Goal: Transaction & Acquisition: Download file/media

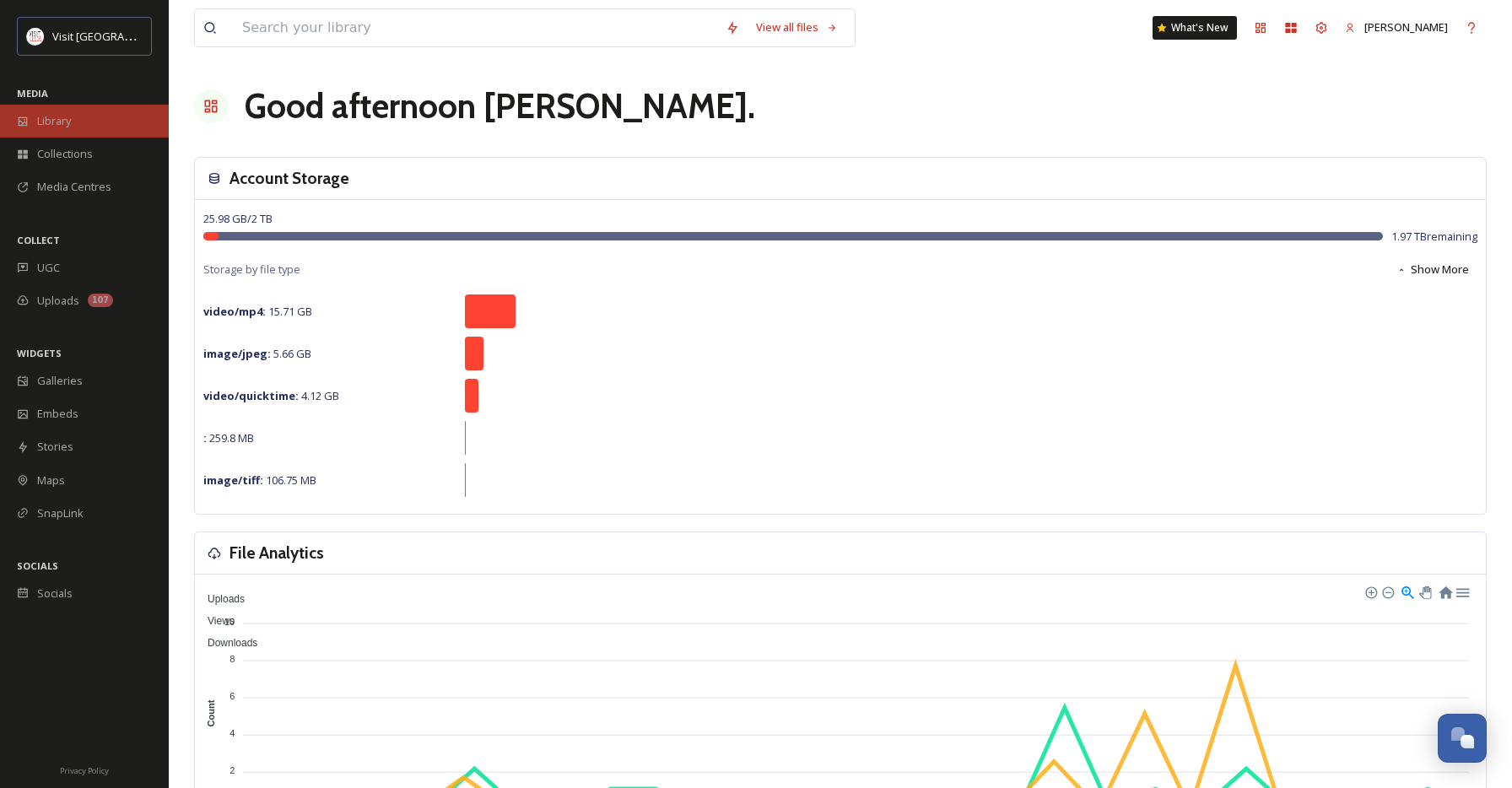
click at [87, 123] on div "Library" at bounding box center [84, 121] width 169 height 33
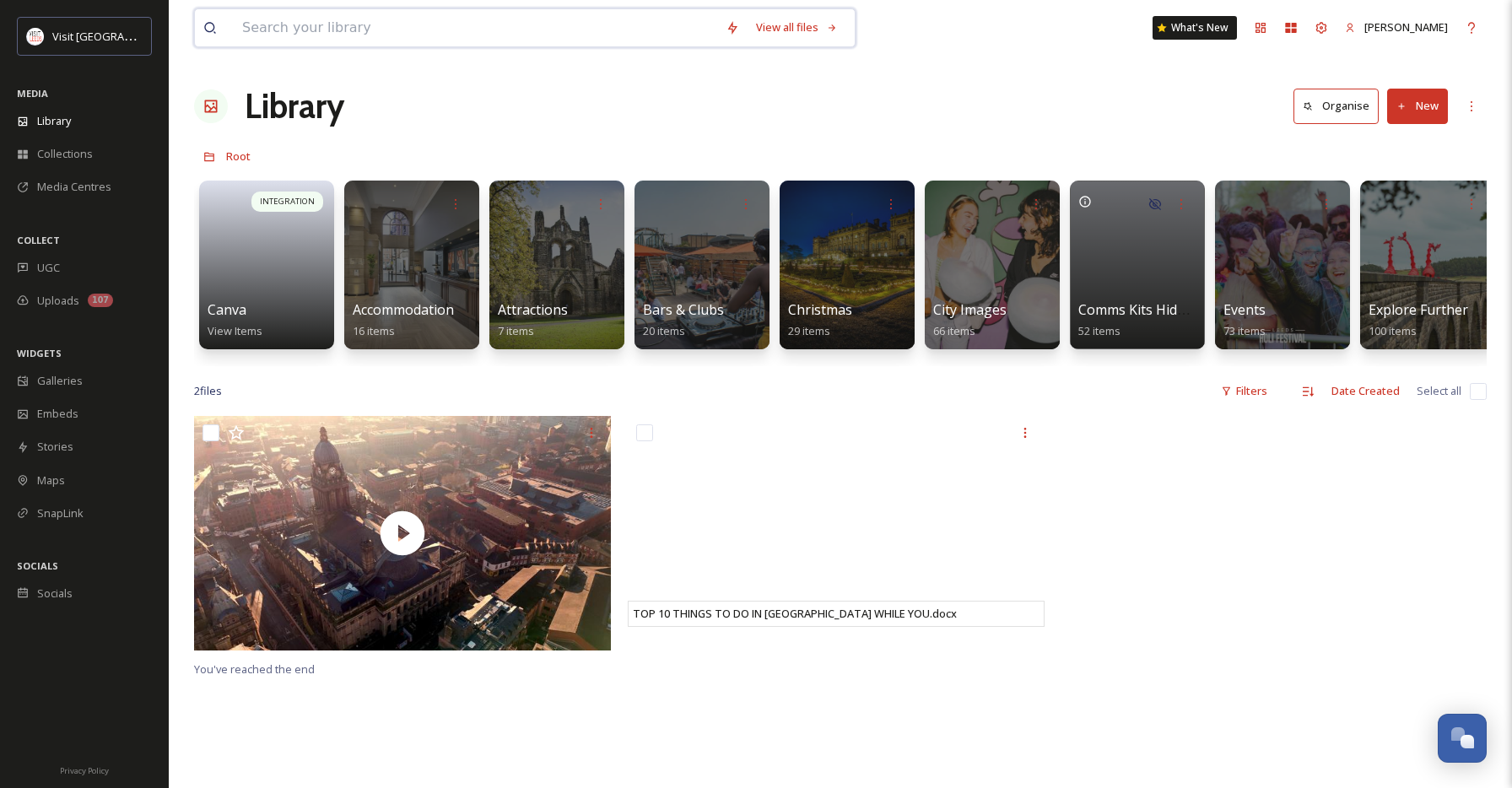
click at [328, 26] on input at bounding box center [475, 28] width 483 height 37
click at [524, 223] on div at bounding box center [556, 265] width 137 height 172
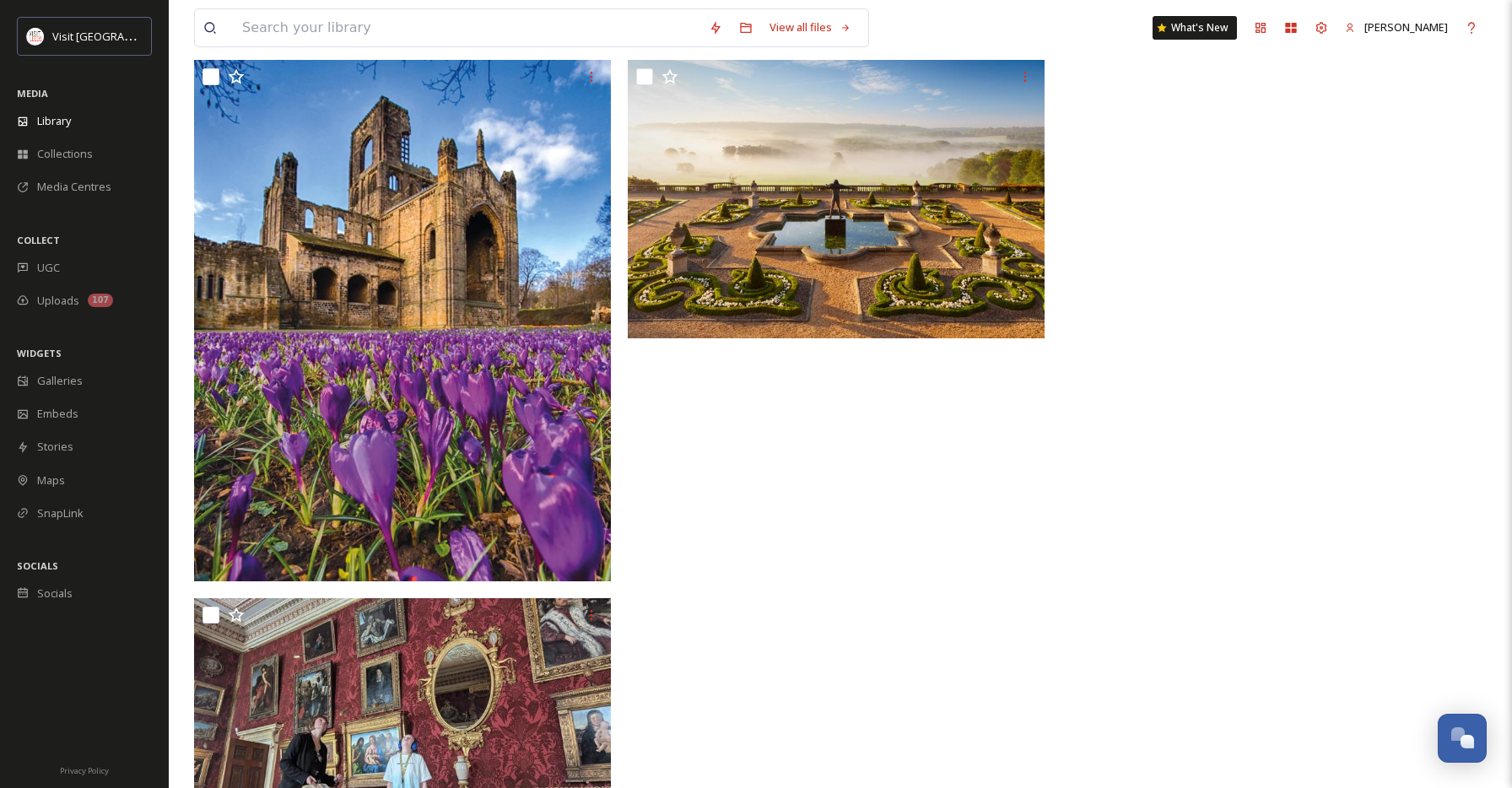
scroll to position [886, 0]
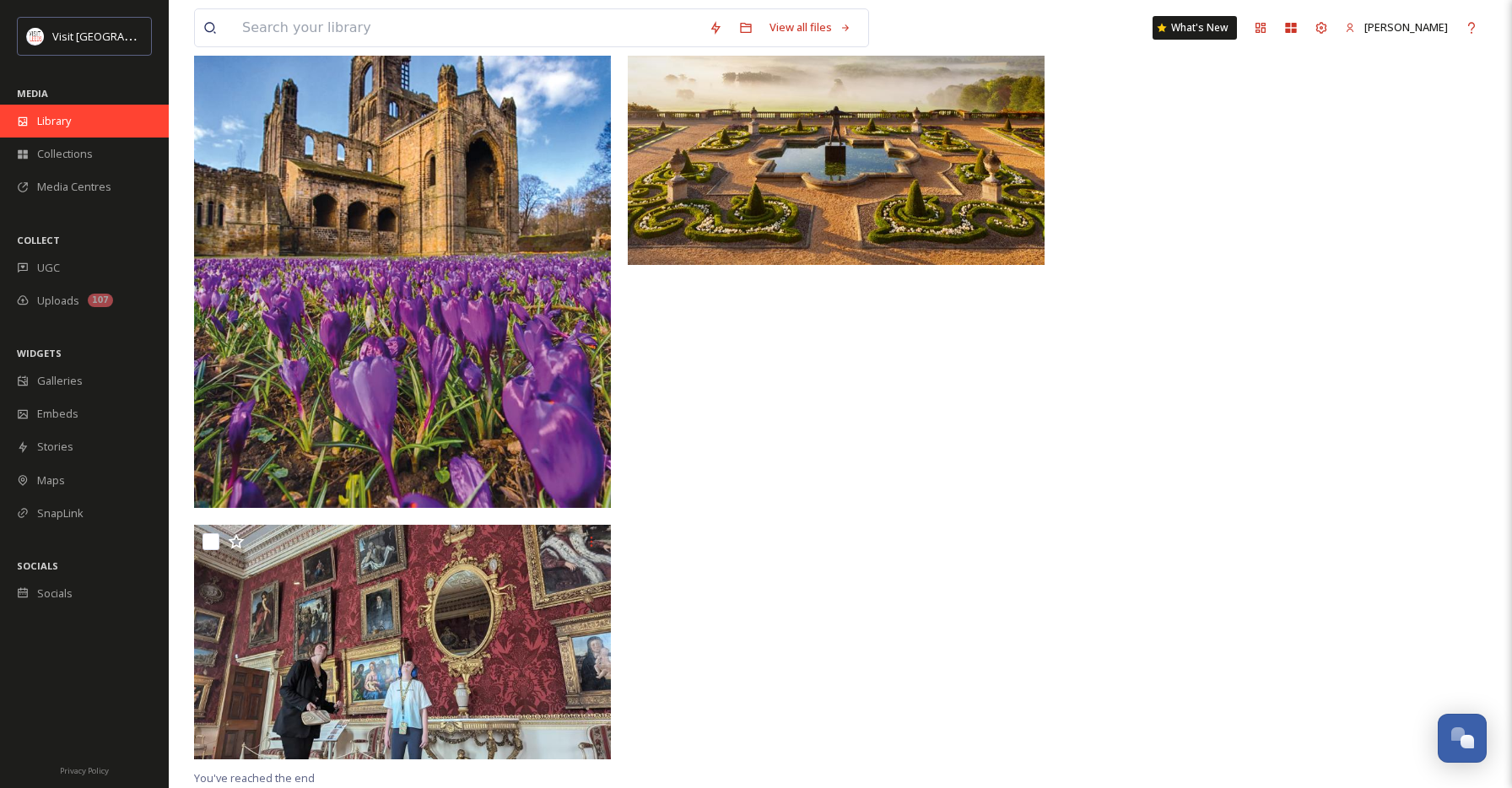
click at [64, 116] on span "Library" at bounding box center [53, 121] width 34 height 16
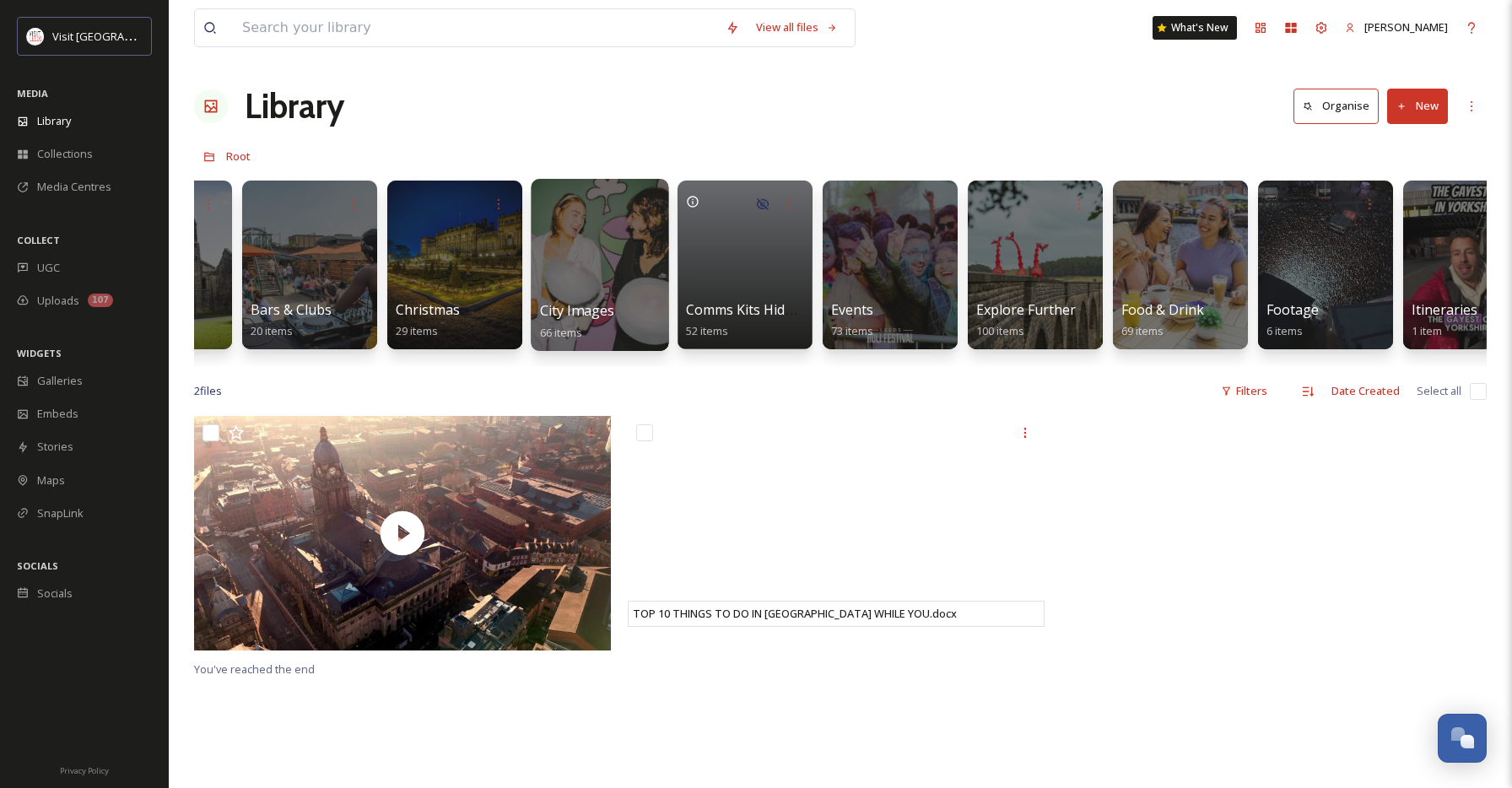
scroll to position [0, 460]
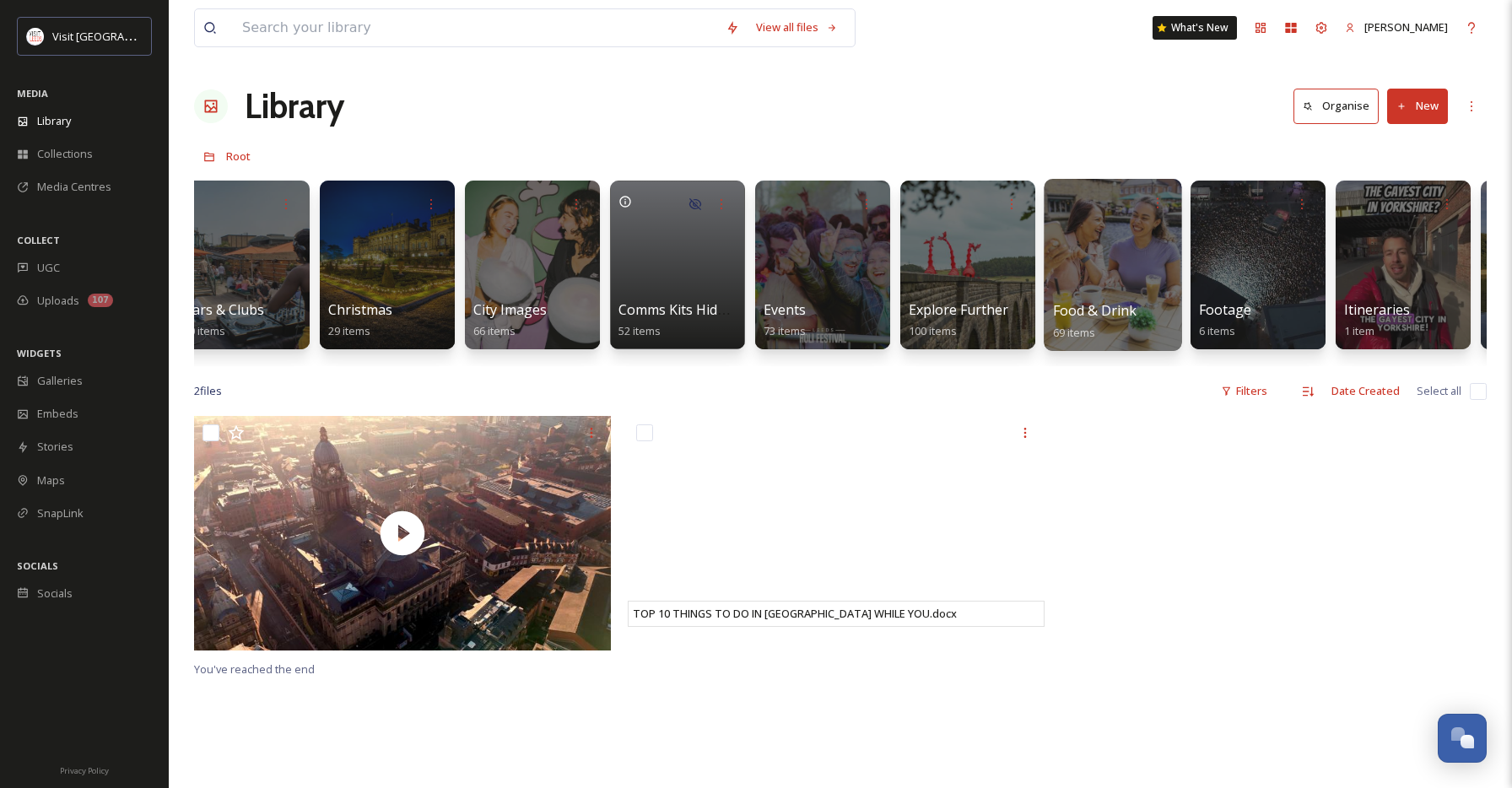
click at [1135, 238] on div at bounding box center [1112, 265] width 137 height 172
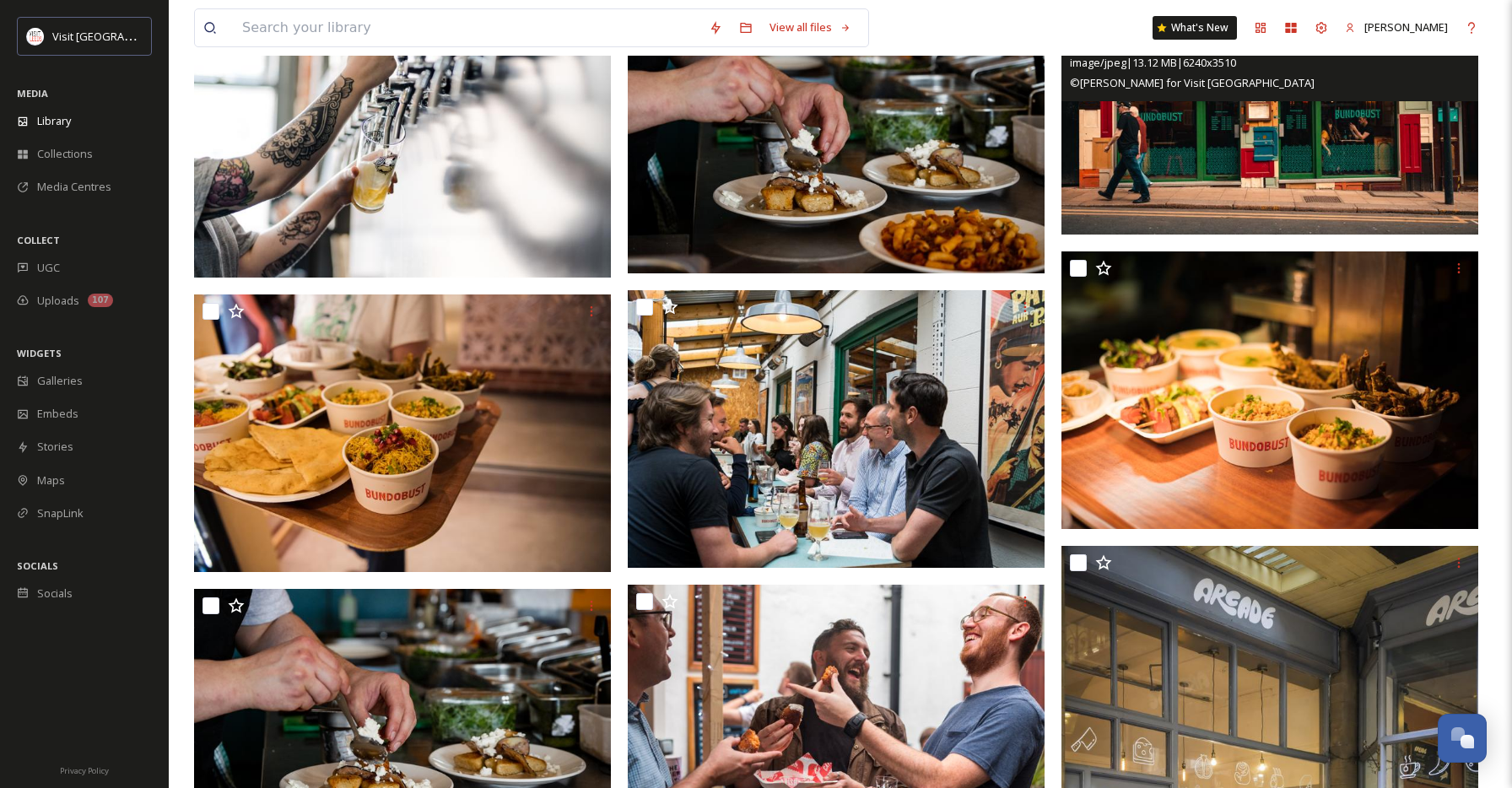
scroll to position [2990, 0]
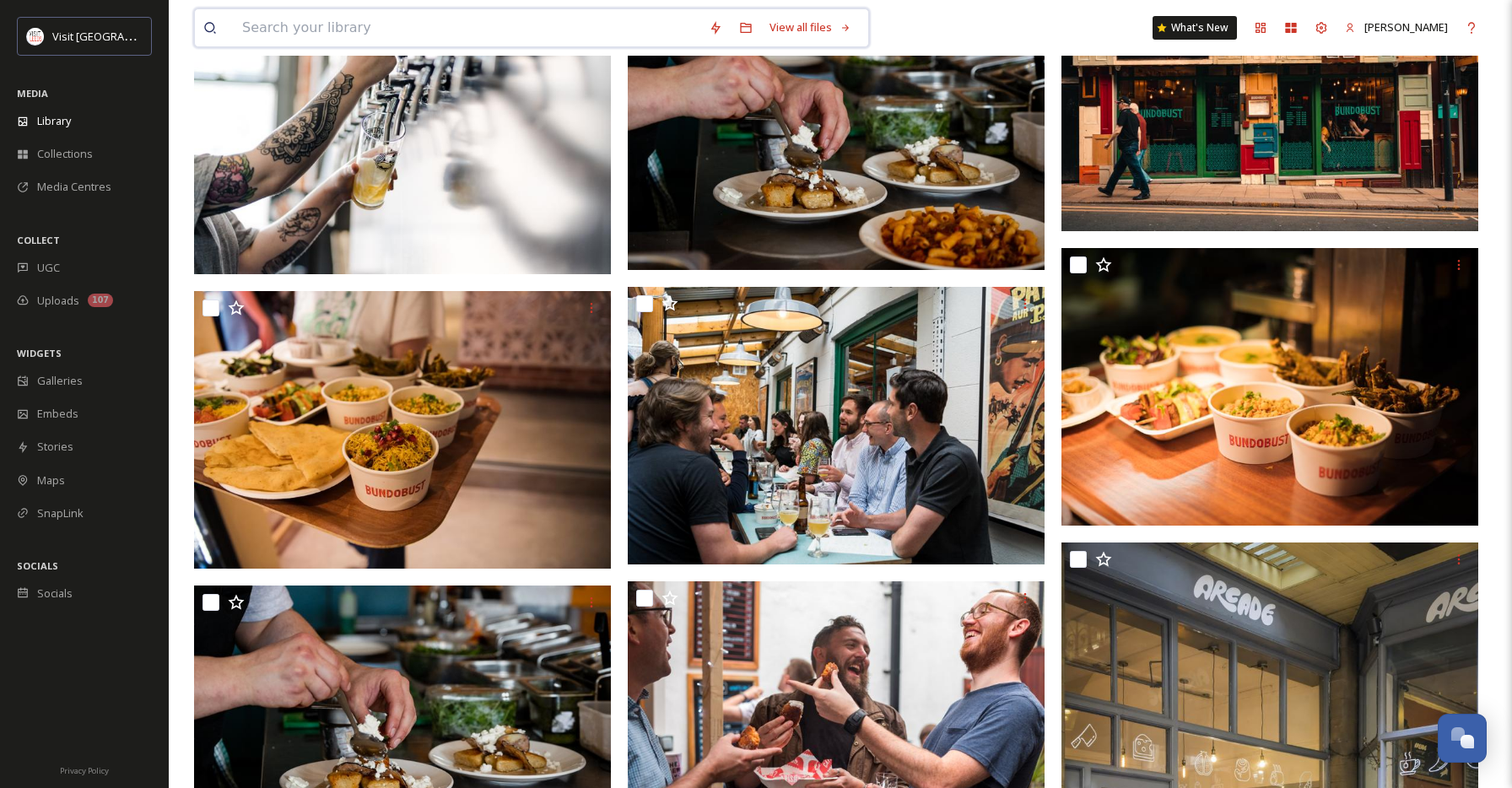
click at [408, 27] on input at bounding box center [467, 28] width 467 height 37
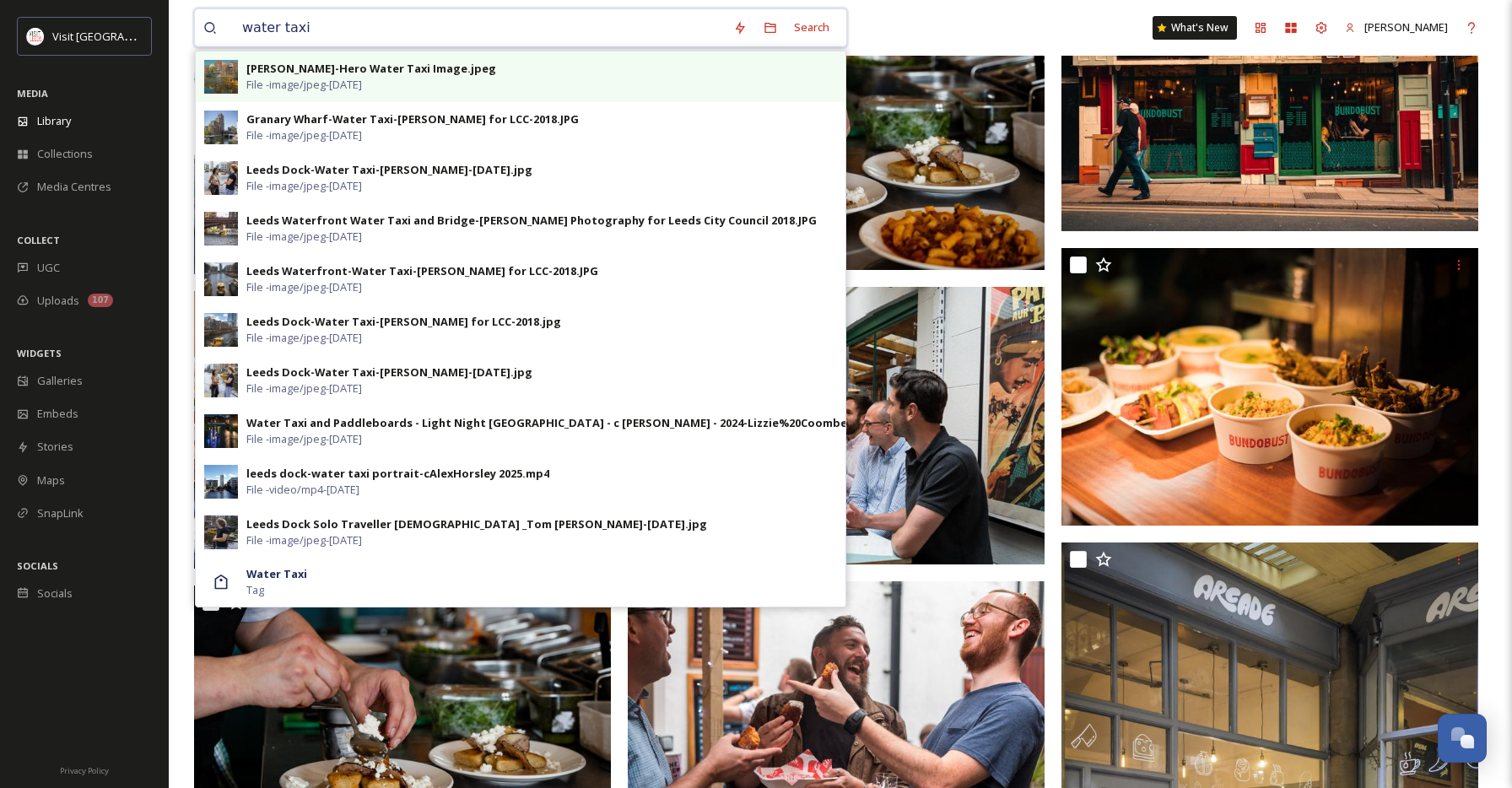
type input "water taxi"
click at [406, 73] on div "[PERSON_NAME]-Hero Water Taxi Image.jpeg" at bounding box center [371, 68] width 250 height 16
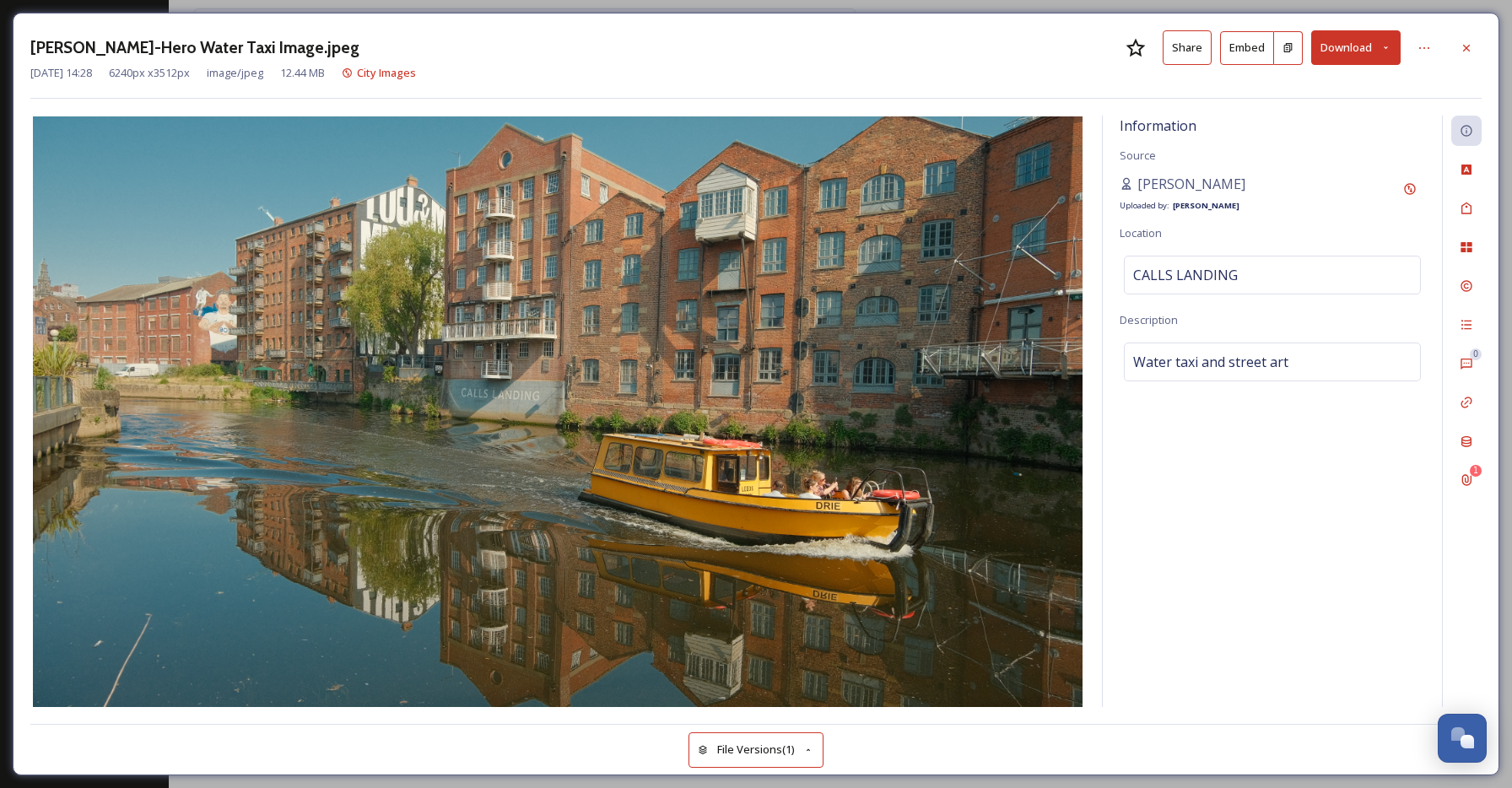
click at [1393, 51] on button "Download" at bounding box center [1356, 48] width 89 height 35
click at [1317, 121] on span "Download Large (2000 x 1126)" at bounding box center [1306, 119] width 149 height 16
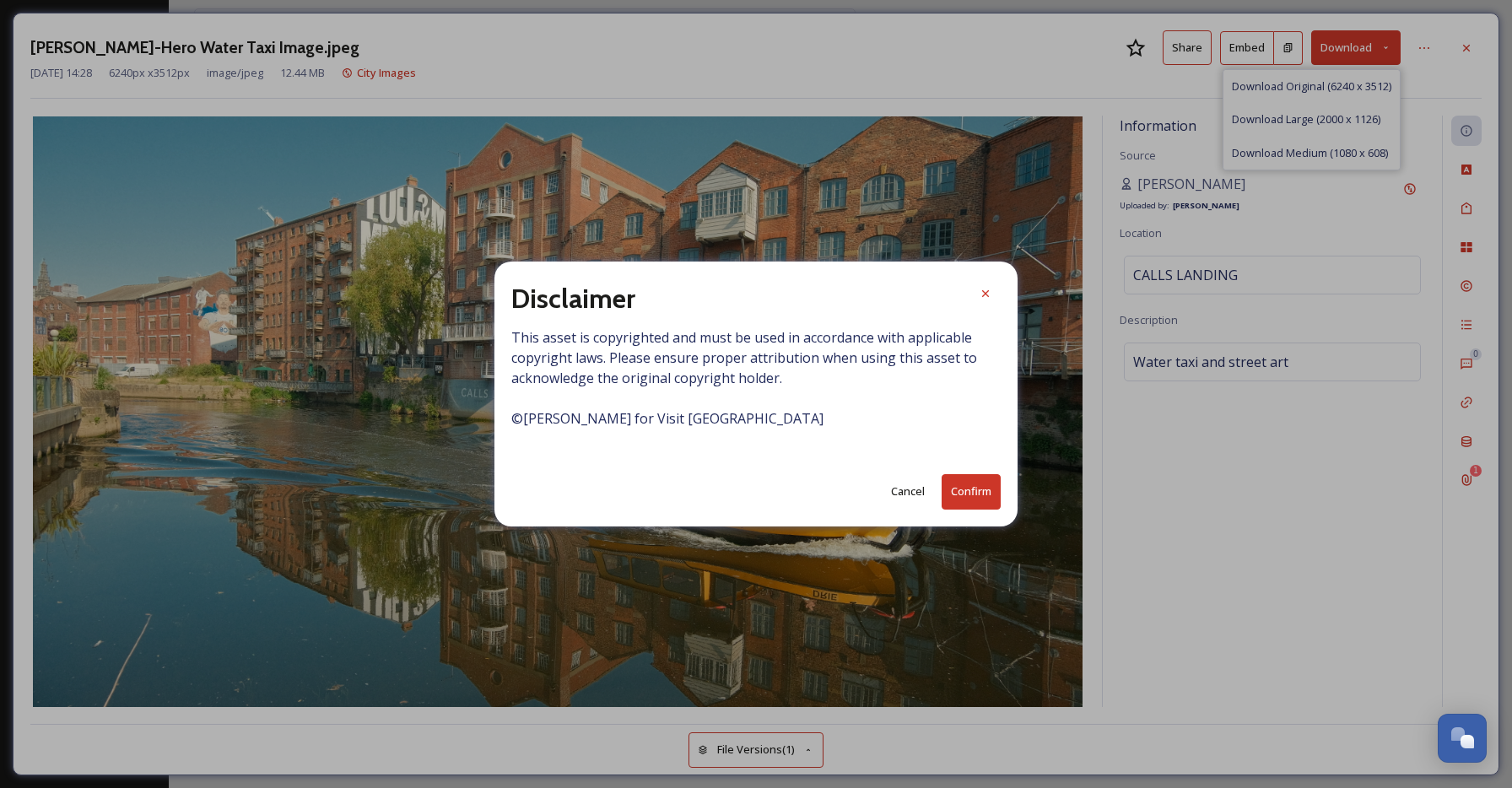
click at [966, 502] on button "Confirm" at bounding box center [971, 491] width 59 height 35
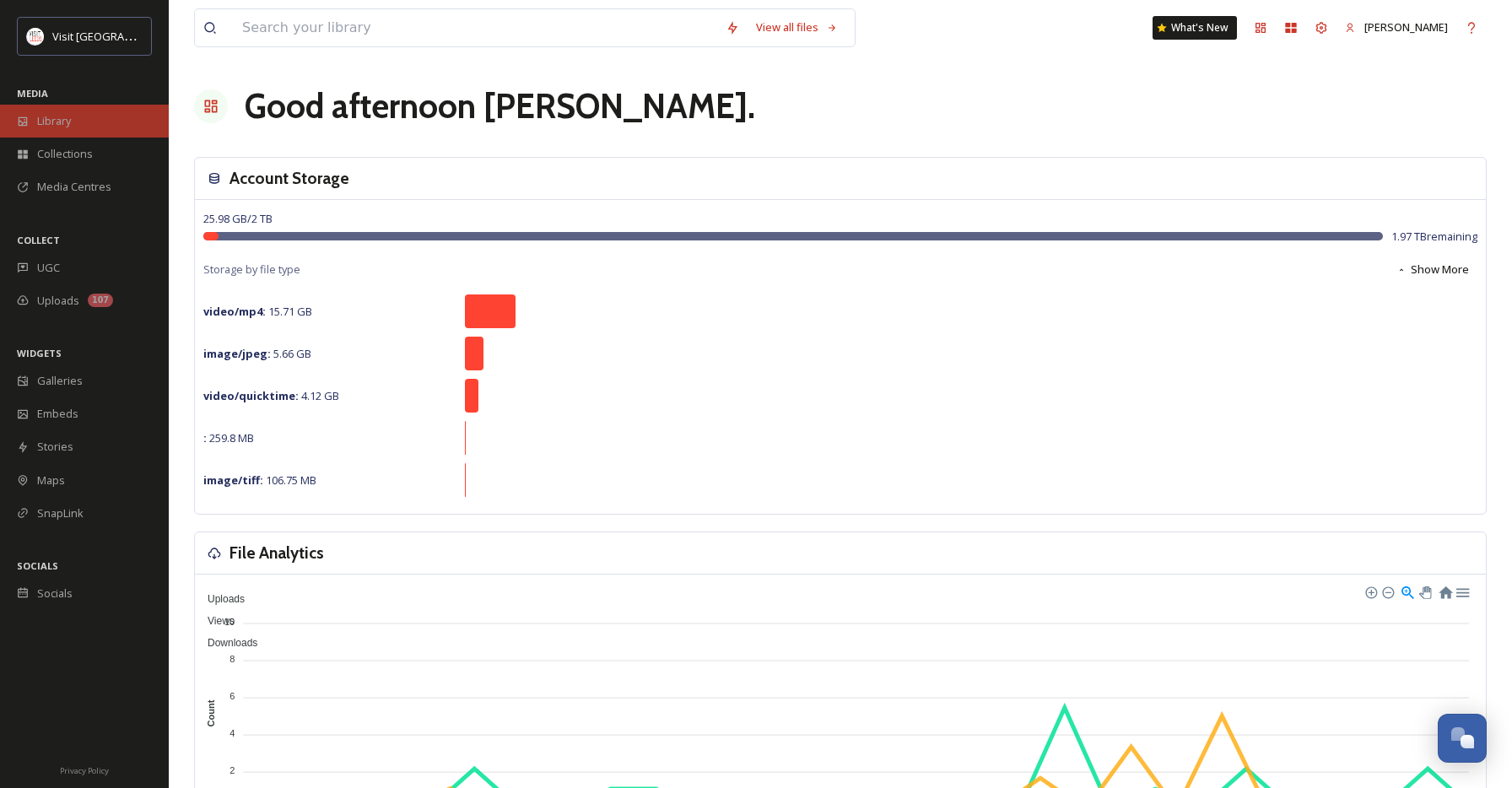
click at [82, 123] on div "Library" at bounding box center [84, 121] width 169 height 33
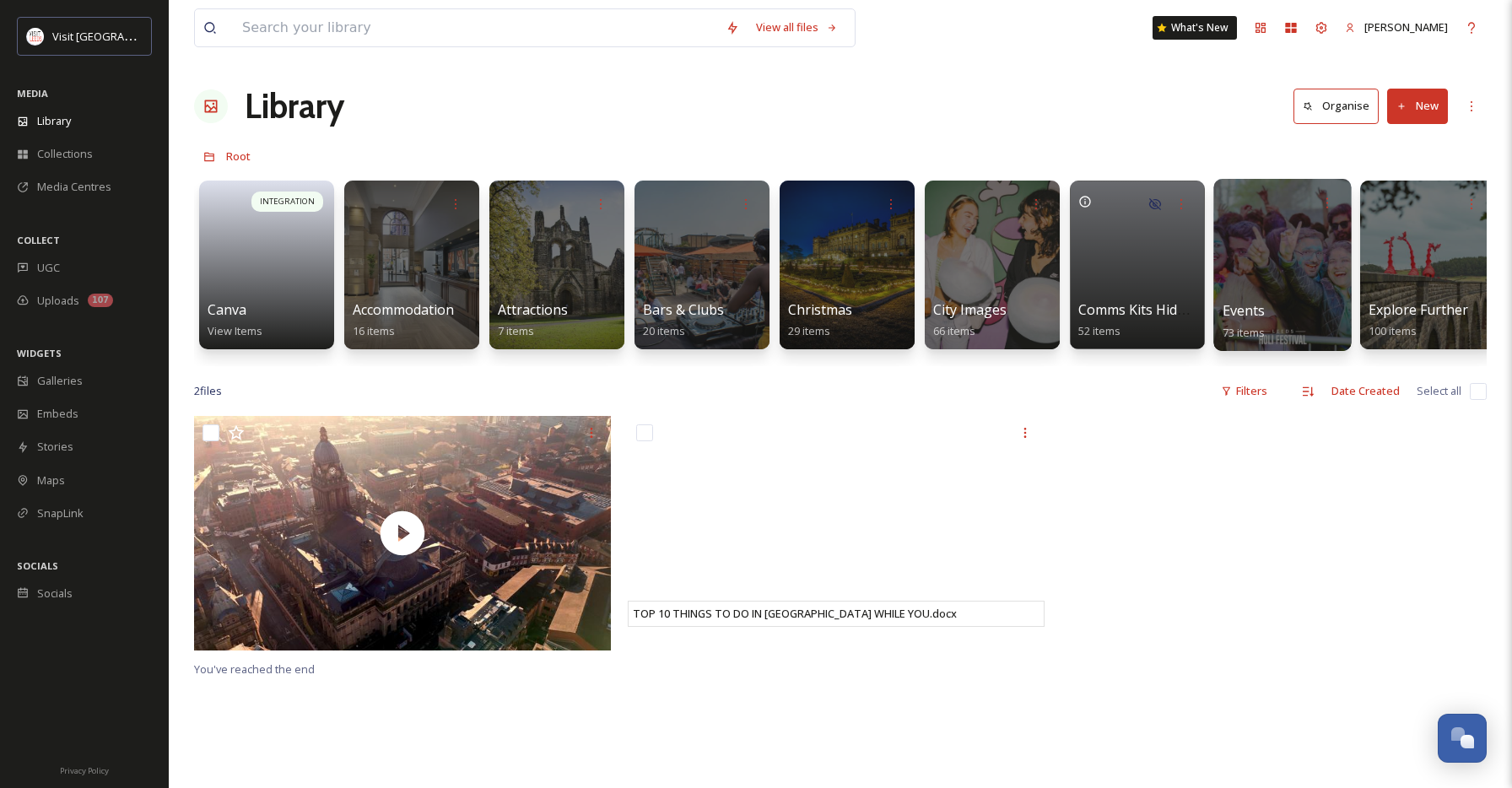
click at [1252, 254] on div at bounding box center [1281, 265] width 137 height 172
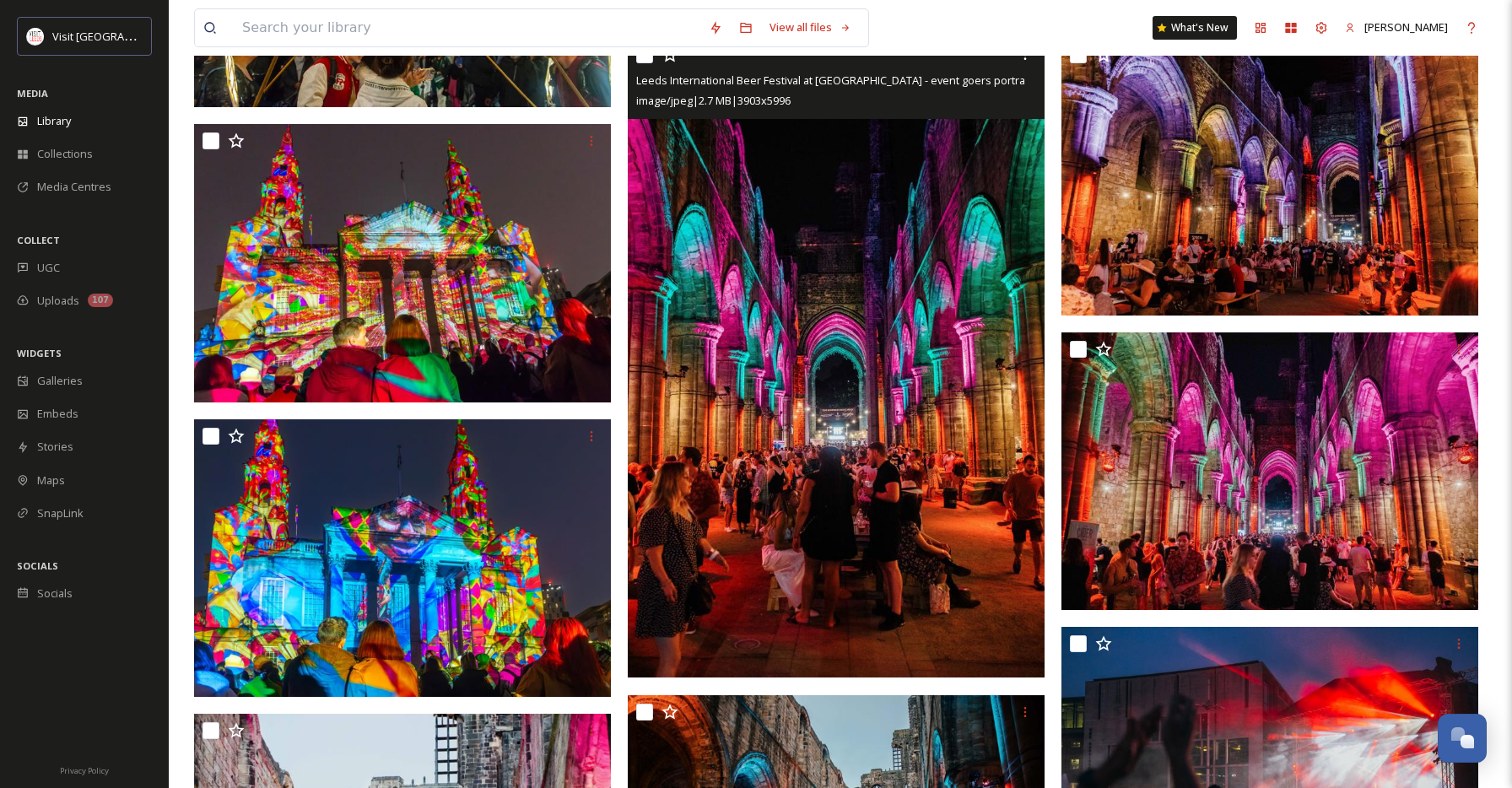
scroll to position [2849, 0]
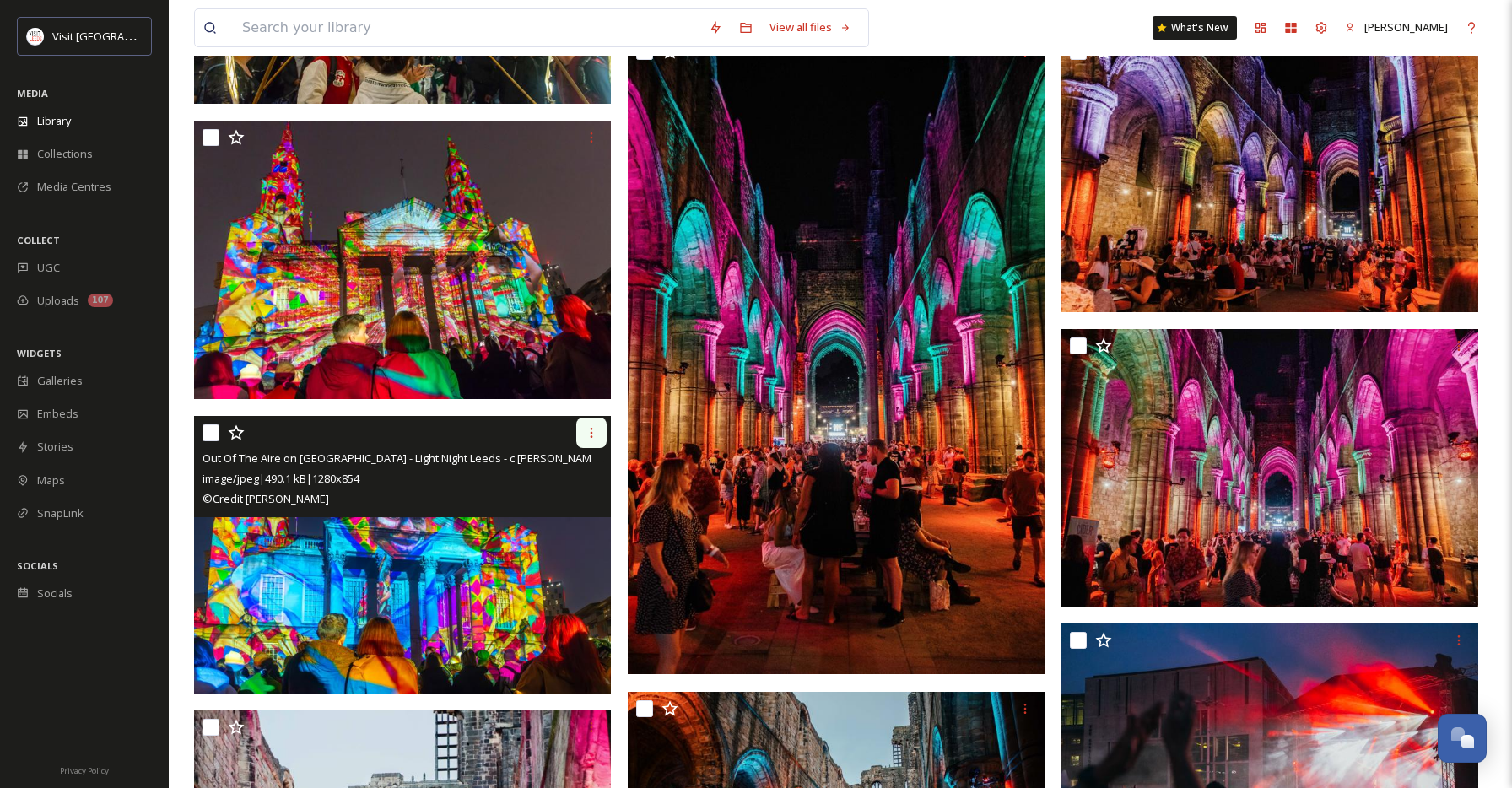
click at [590, 440] on div at bounding box center [591, 432] width 31 height 31
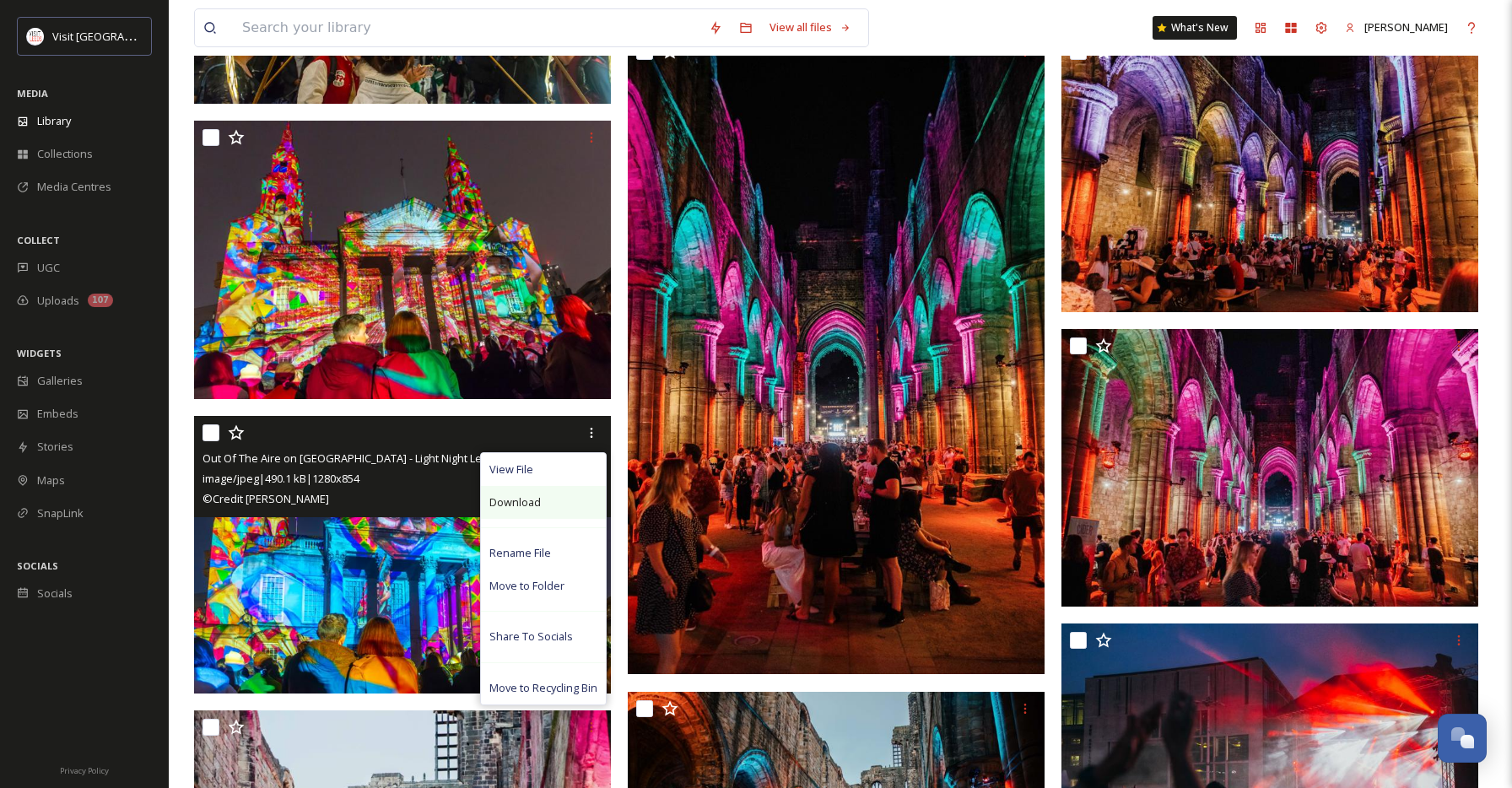
click at [523, 494] on span "Download" at bounding box center [515, 502] width 52 height 16
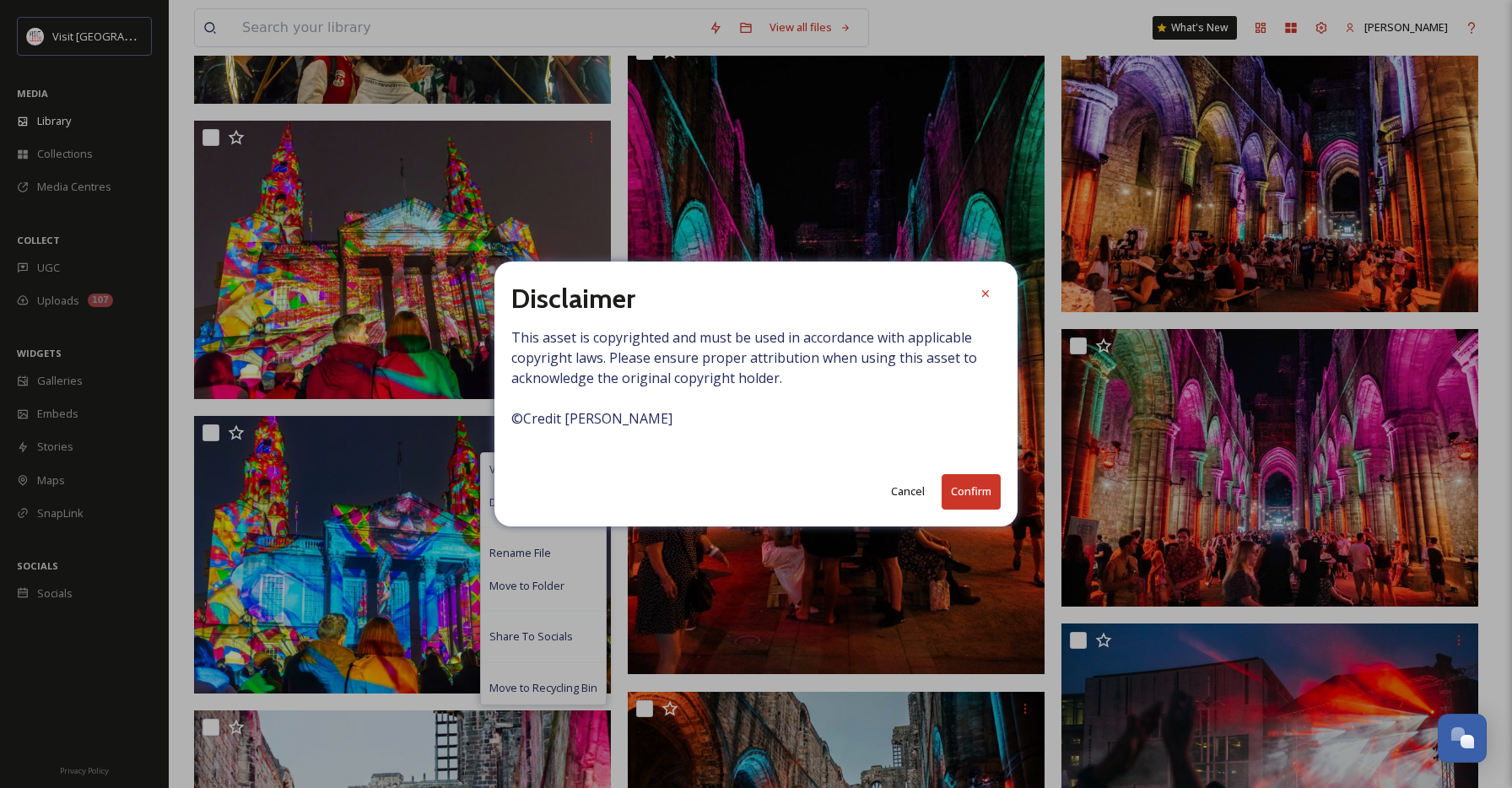
click at [972, 493] on button "Confirm" at bounding box center [971, 491] width 59 height 35
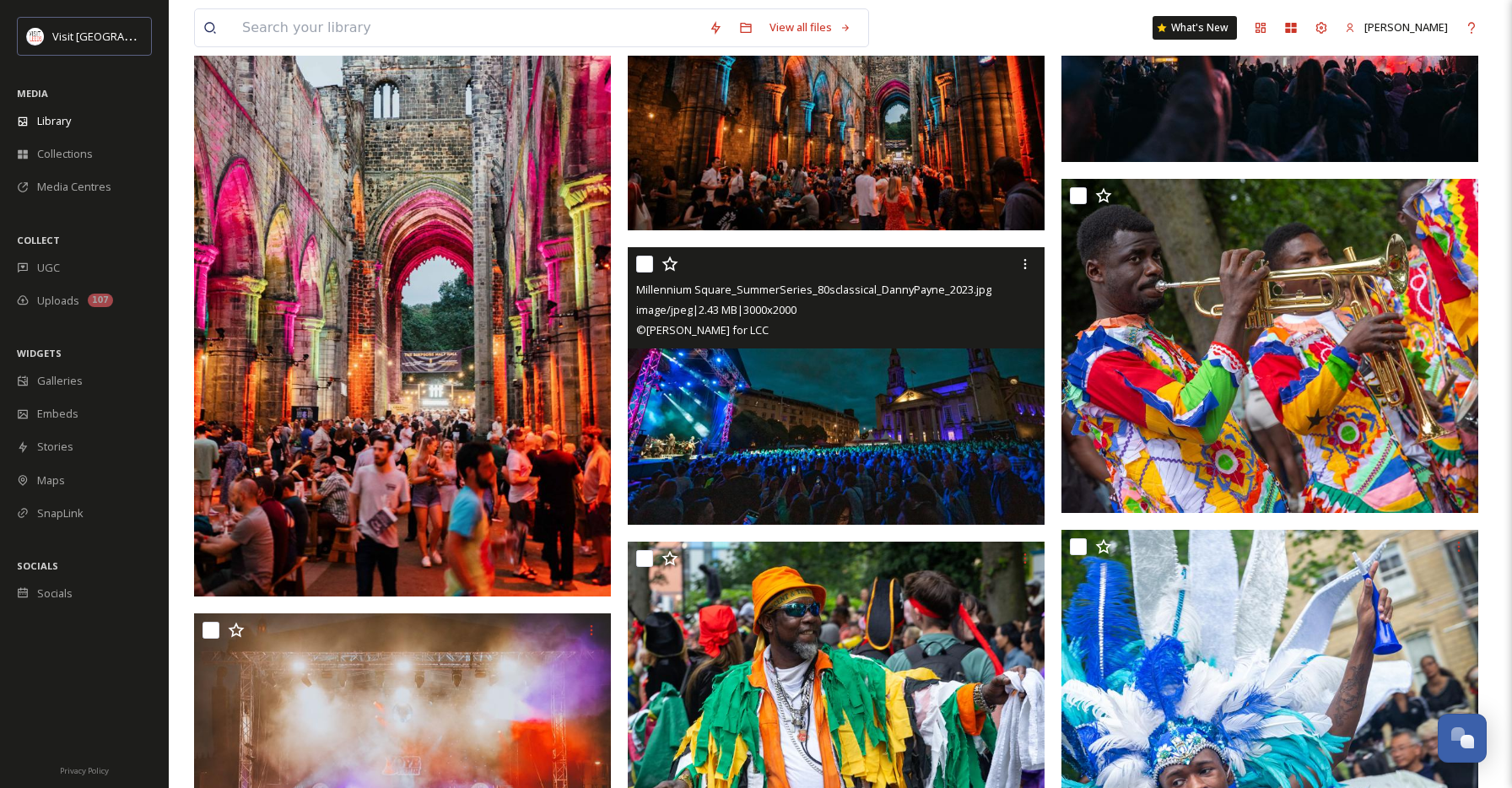
scroll to position [3589, 0]
